Goal: Task Accomplishment & Management: Complete application form

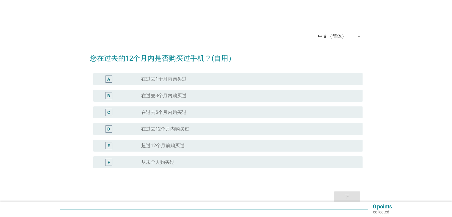
click at [342, 37] on div "中文（简体）" at bounding box center [332, 36] width 29 height 5
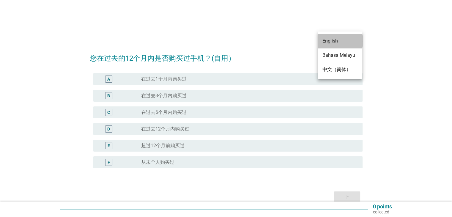
click at [340, 42] on div "English" at bounding box center [339, 40] width 35 height 7
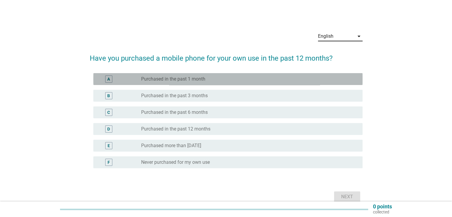
click at [178, 80] on label "Purchased in the past 1 month" at bounding box center [173, 79] width 64 height 6
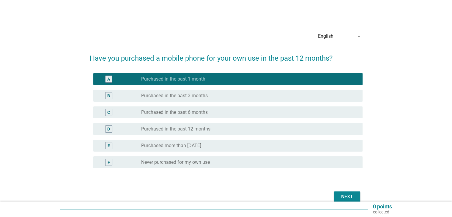
click at [344, 196] on div "Next" at bounding box center [347, 196] width 17 height 7
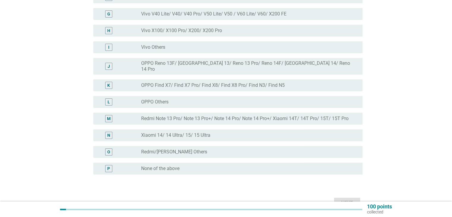
scroll to position [165, 0]
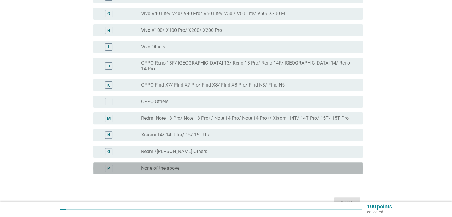
click at [196, 165] on div "radio_button_unchecked None of the above" at bounding box center [247, 168] width 212 height 6
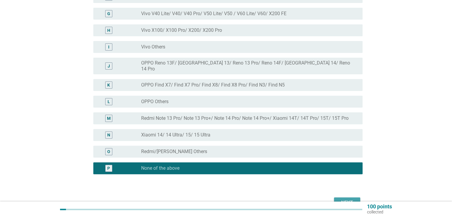
click at [339, 199] on div "Next" at bounding box center [347, 202] width 17 height 7
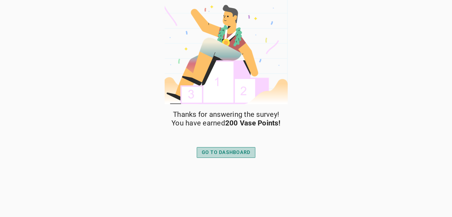
click at [222, 150] on div "GO TO DASHBOARD" at bounding box center [226, 152] width 49 height 7
